Goal: Task Accomplishment & Management: Manage account settings

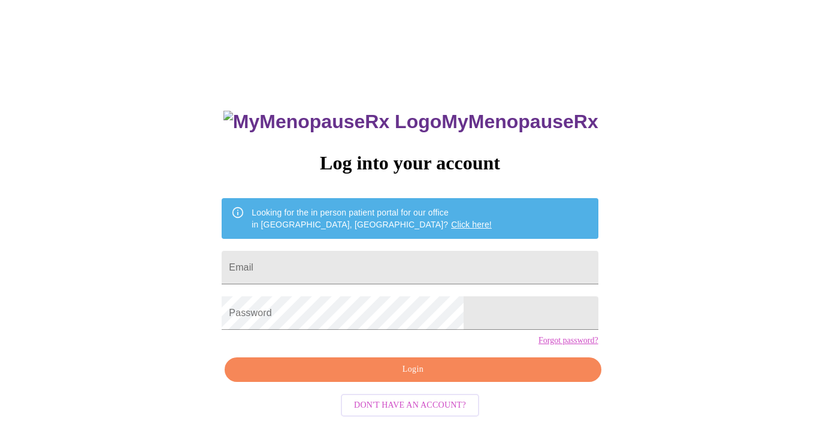
scroll to position [12, 0]
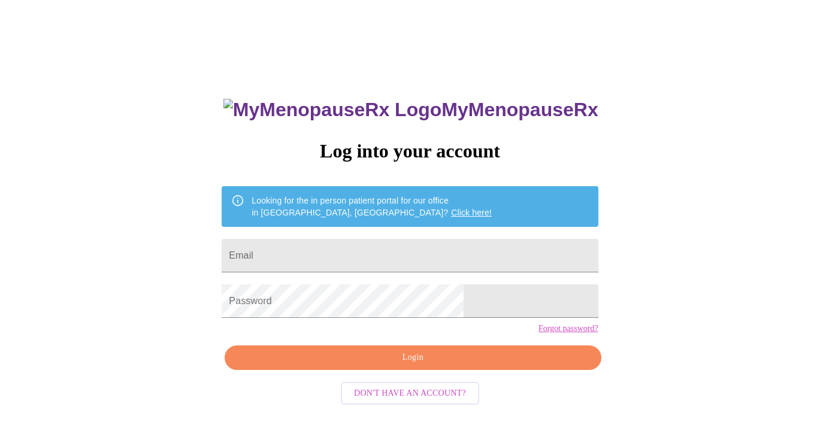
click at [451, 208] on link "Click here!" at bounding box center [471, 213] width 41 height 10
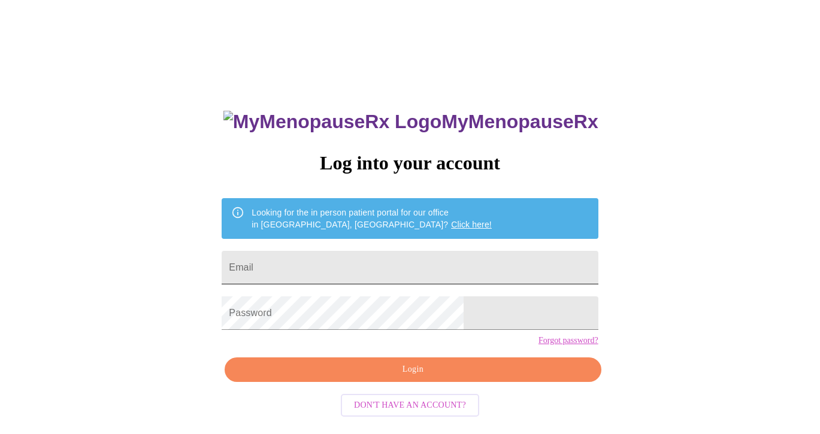
scroll to position [12, 0]
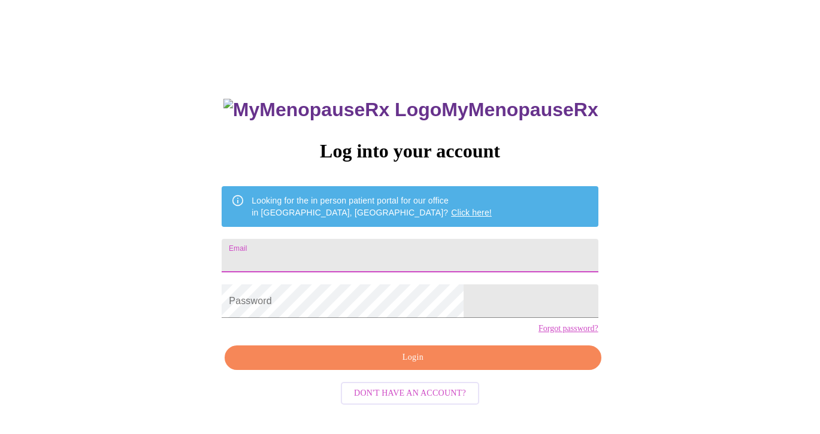
click at [350, 254] on input "Email" at bounding box center [410, 256] width 376 height 34
type input "rspinella@me.com"
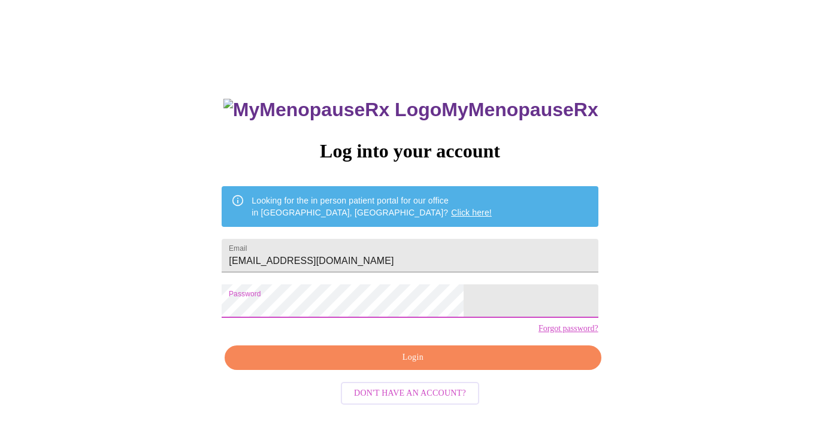
click at [403, 365] on span "Login" at bounding box center [412, 357] width 349 height 15
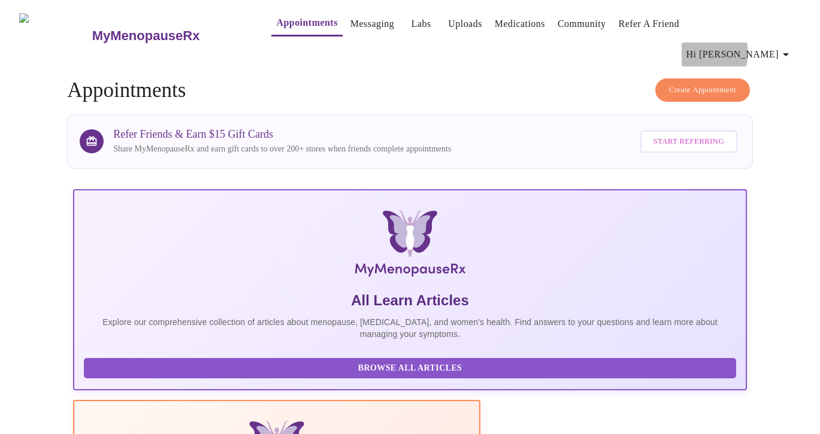
click at [764, 46] on span "Hi [PERSON_NAME]" at bounding box center [740, 54] width 107 height 17
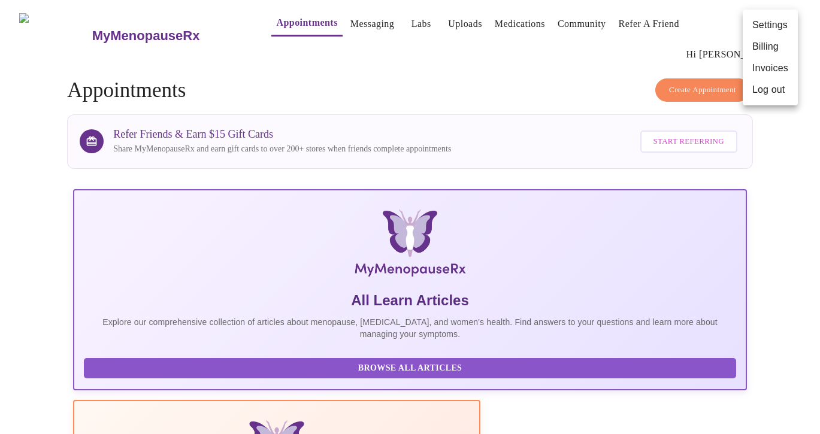
click at [764, 23] on li "Settings" at bounding box center [770, 25] width 55 height 22
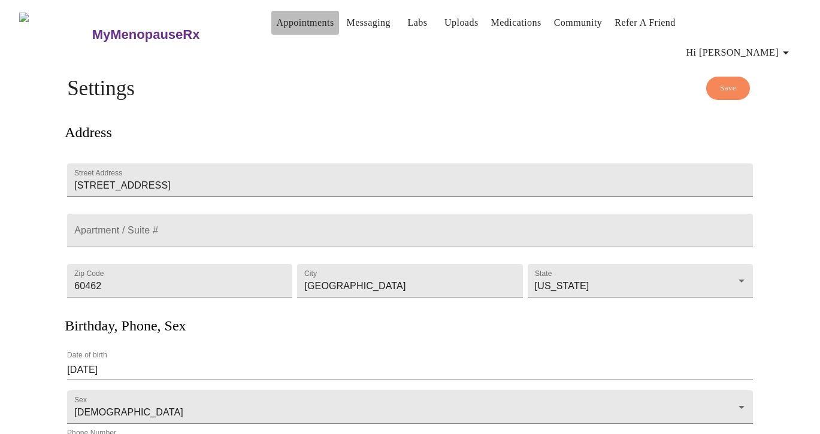
click at [276, 28] on link "Appointments" at bounding box center [305, 22] width 58 height 17
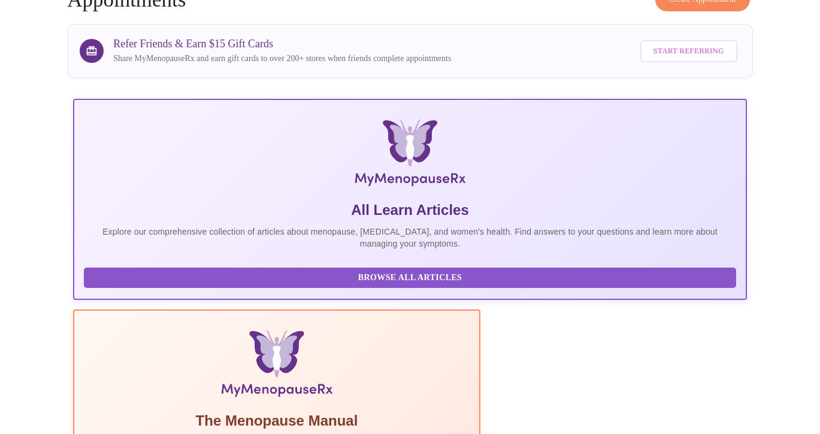
scroll to position [221, 0]
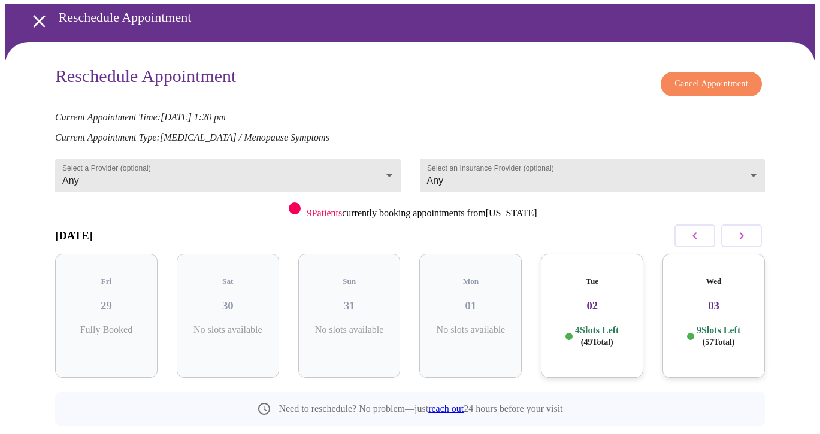
scroll to position [68, 0]
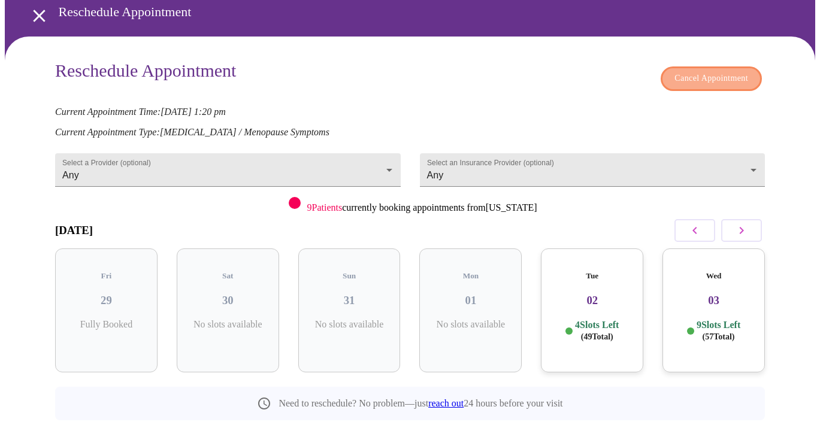
click at [694, 71] on span "Cancel Appointment" at bounding box center [712, 78] width 74 height 15
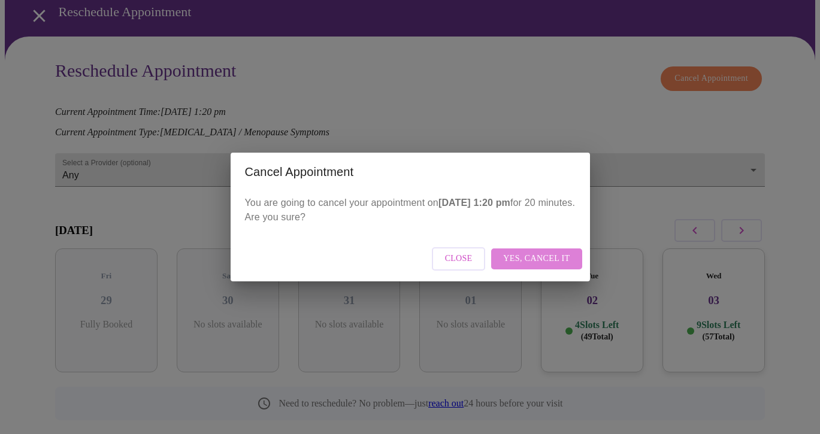
click at [564, 261] on span "Yes, cancel it" at bounding box center [536, 259] width 67 height 15
click at [513, 260] on span "Close" at bounding box center [511, 259] width 28 height 15
